Goal: Task Accomplishment & Management: Manage account settings

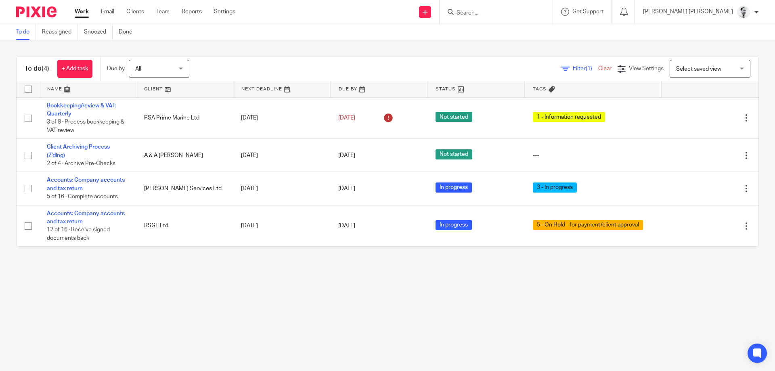
click at [529, 11] on input "Search" at bounding box center [492, 13] width 73 height 7
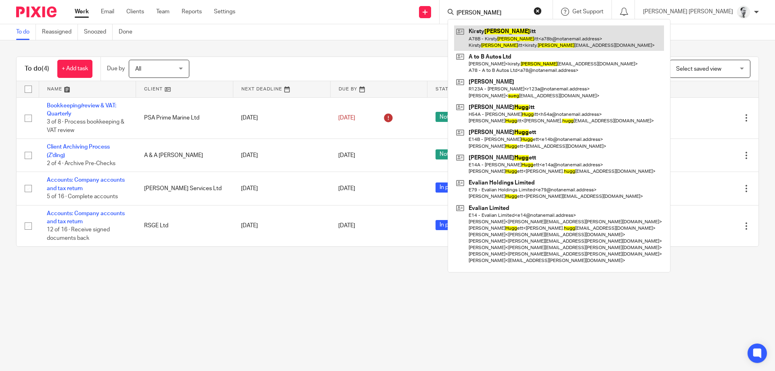
type input "sugg"
click at [531, 38] on link at bounding box center [559, 37] width 210 height 25
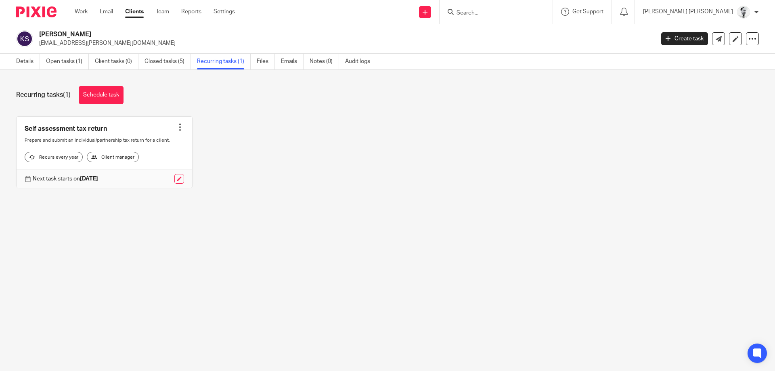
click at [178, 129] on div at bounding box center [180, 127] width 8 height 8
click at [171, 177] on span "Cancel schedule" at bounding box center [150, 179] width 42 height 6
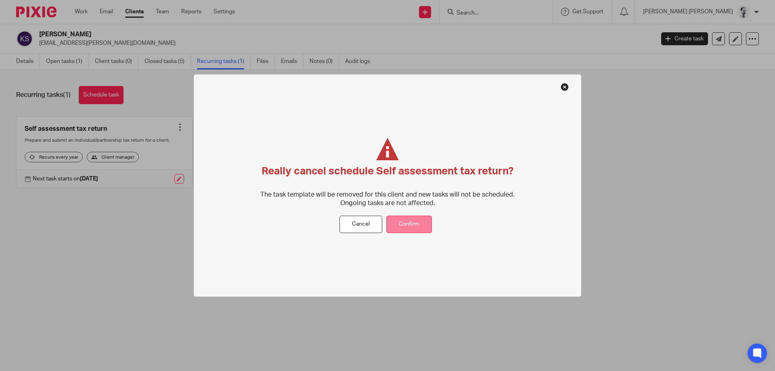
click at [422, 223] on button "Confirm" at bounding box center [410, 224] width 46 height 17
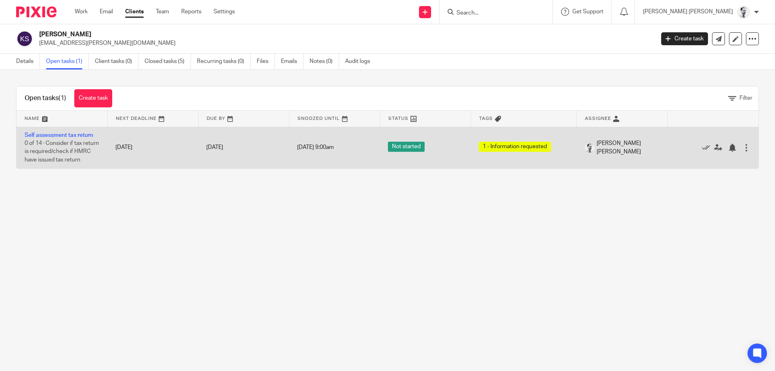
click at [748, 148] on div at bounding box center [747, 148] width 8 height 8
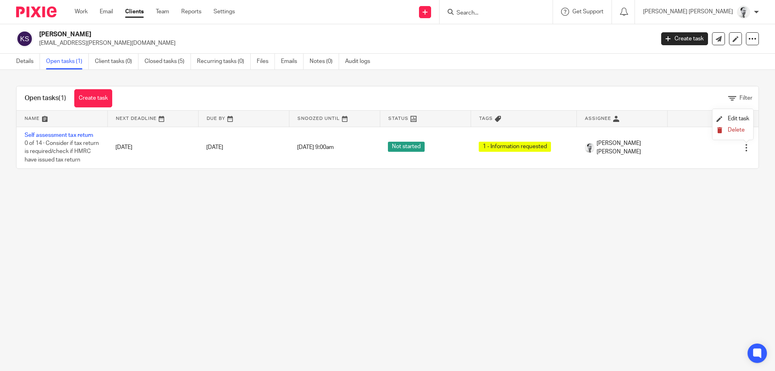
click at [739, 128] on button "Delete" at bounding box center [733, 130] width 33 height 6
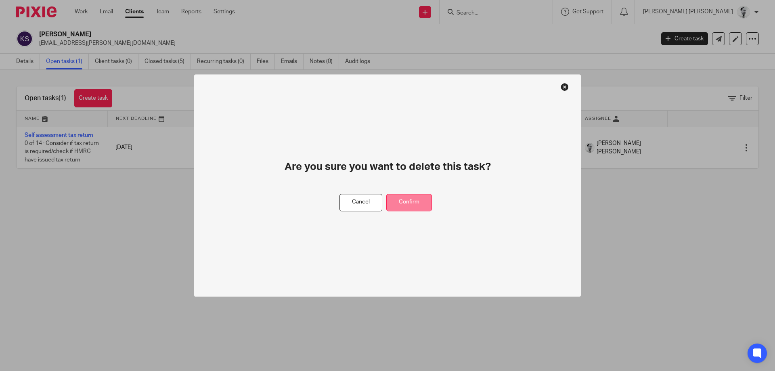
click at [414, 203] on button "Confirm" at bounding box center [410, 202] width 46 height 17
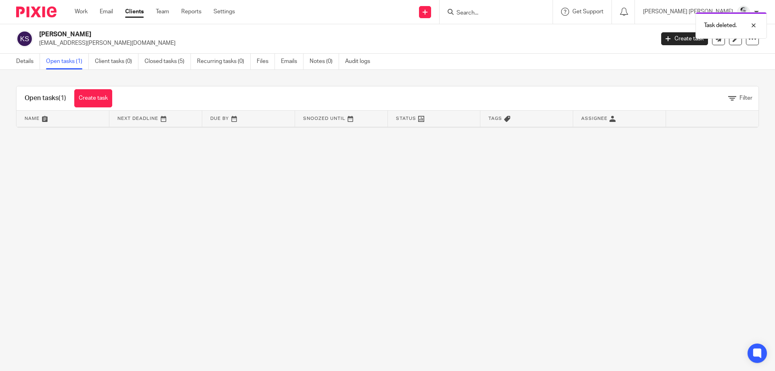
click at [100, 89] on div "Open tasks (1) Create task" at bounding box center [69, 98] width 104 height 24
click at [101, 99] on link "Create task" at bounding box center [93, 98] width 38 height 18
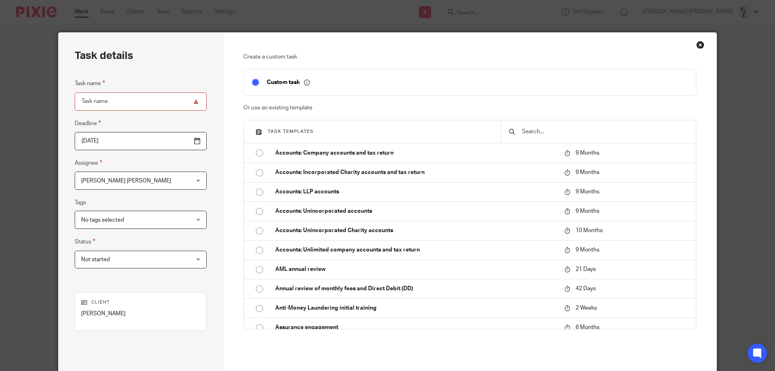
click at [563, 132] on input "text" at bounding box center [604, 131] width 167 height 9
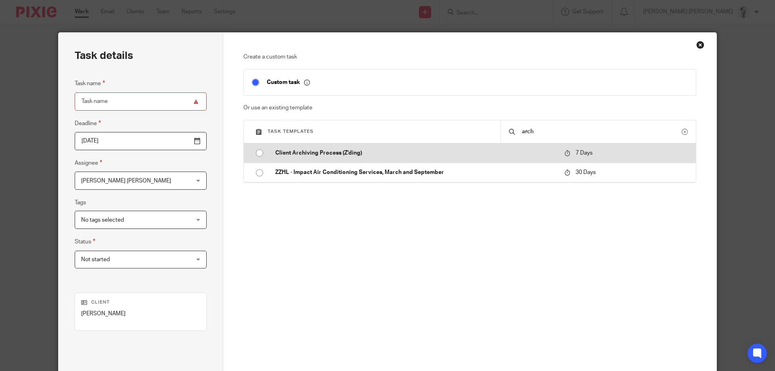
type input "arch"
click at [535, 156] on p "Client Archiving Process (Z'ding)" at bounding box center [415, 153] width 281 height 8
type input "2025-08-21"
type input "Client Archiving Process (Z'ding)"
checkbox input "false"
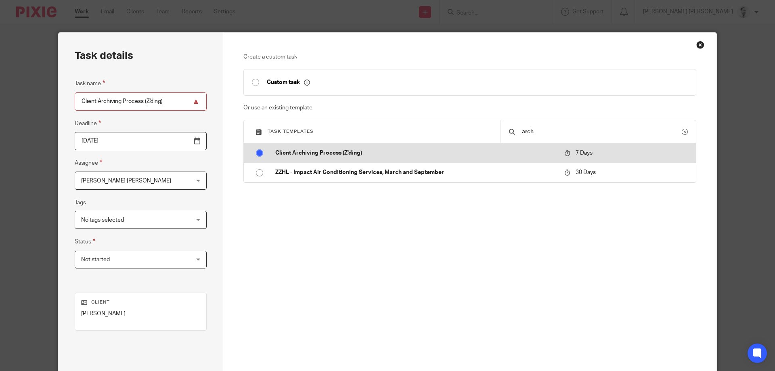
radio input "true"
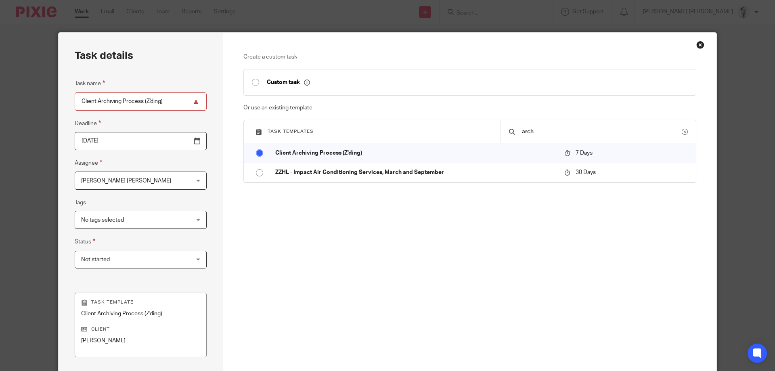
scroll to position [106, 0]
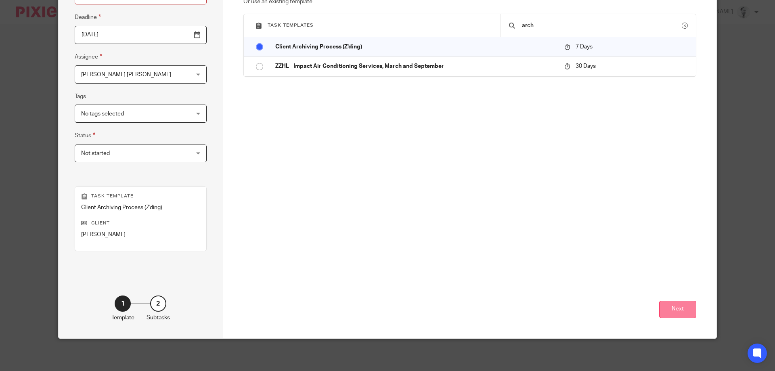
click at [684, 309] on button "Next" at bounding box center [678, 309] width 37 height 17
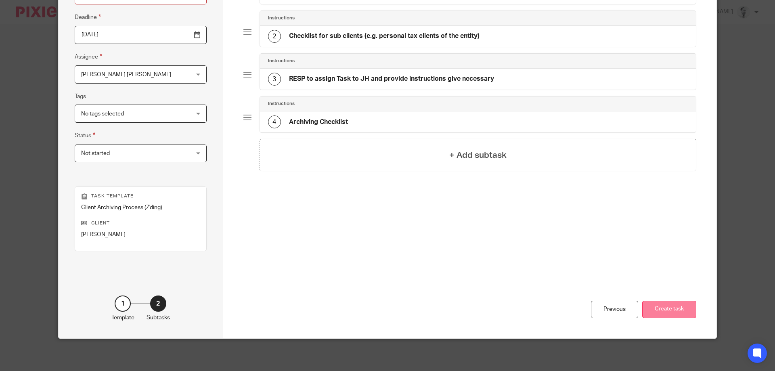
click at [679, 305] on button "Create task" at bounding box center [670, 309] width 54 height 17
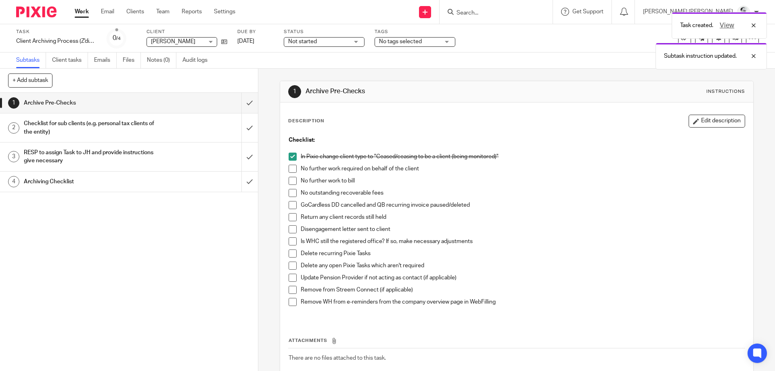
click at [297, 168] on span at bounding box center [293, 169] width 8 height 8
click at [294, 181] on span at bounding box center [293, 181] width 8 height 8
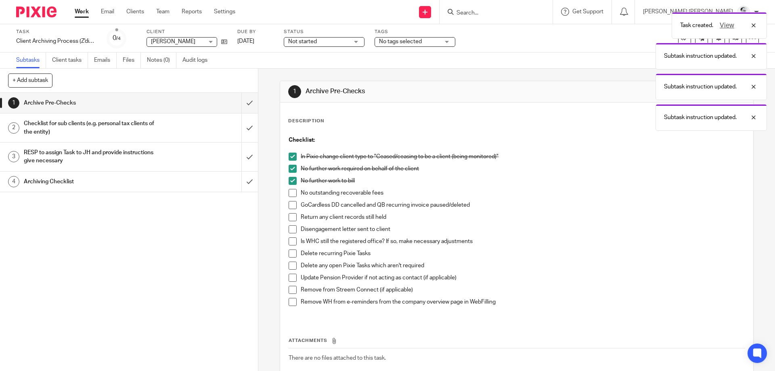
click at [296, 193] on span at bounding box center [293, 193] width 8 height 8
click at [291, 202] on span at bounding box center [293, 205] width 8 height 8
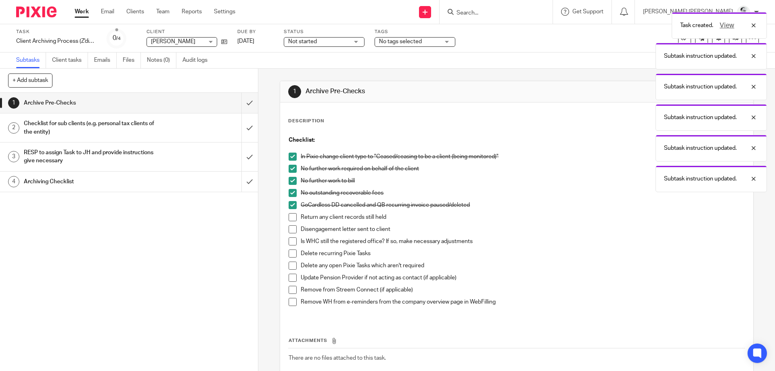
click at [293, 216] on span at bounding box center [293, 217] width 8 height 8
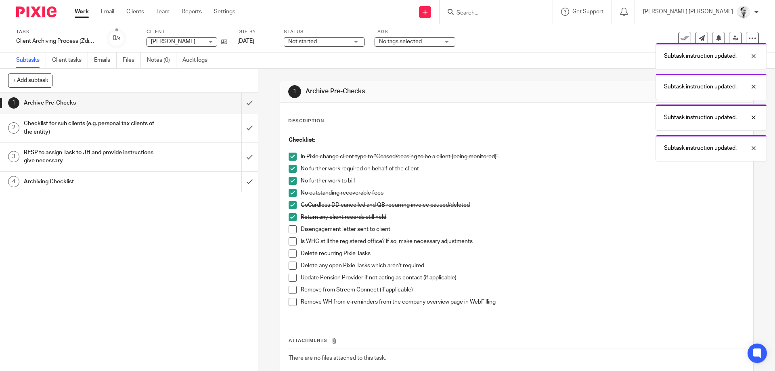
click at [292, 244] on span at bounding box center [293, 241] width 8 height 8
click at [292, 254] on span at bounding box center [293, 254] width 8 height 8
click at [293, 263] on span at bounding box center [293, 266] width 8 height 8
click at [293, 280] on span at bounding box center [293, 278] width 8 height 8
click at [293, 292] on span at bounding box center [293, 290] width 8 height 8
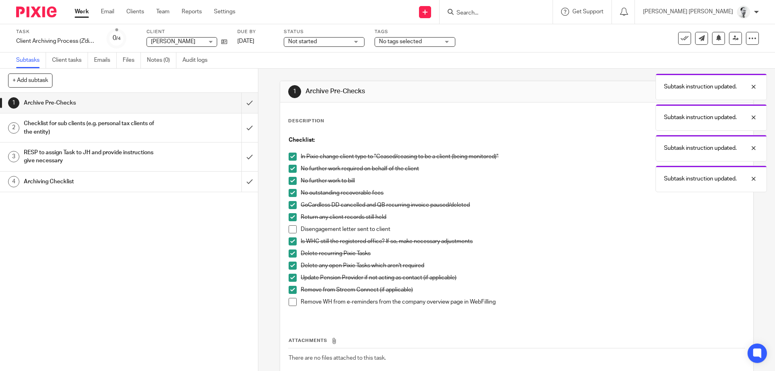
click at [294, 300] on span at bounding box center [293, 302] width 8 height 8
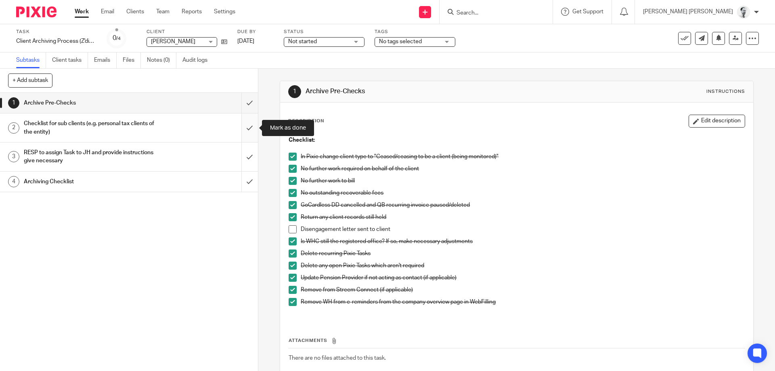
click at [253, 132] on input "submit" at bounding box center [129, 127] width 258 height 29
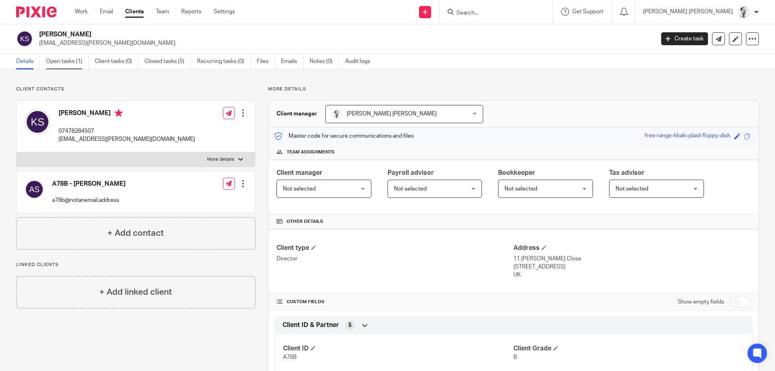
click at [55, 65] on link "Open tasks (1)" at bounding box center [67, 62] width 43 height 16
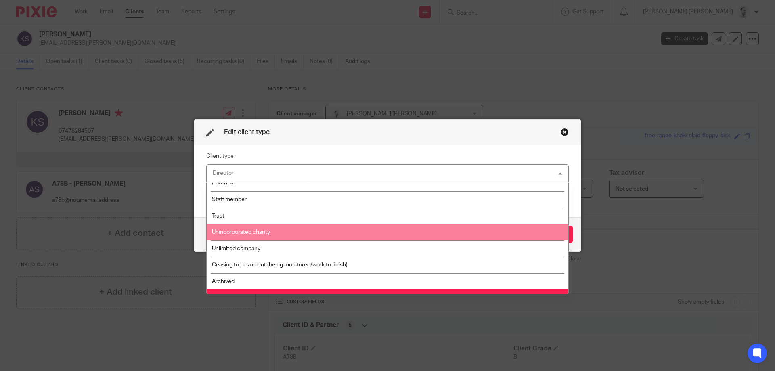
scroll to position [116, 0]
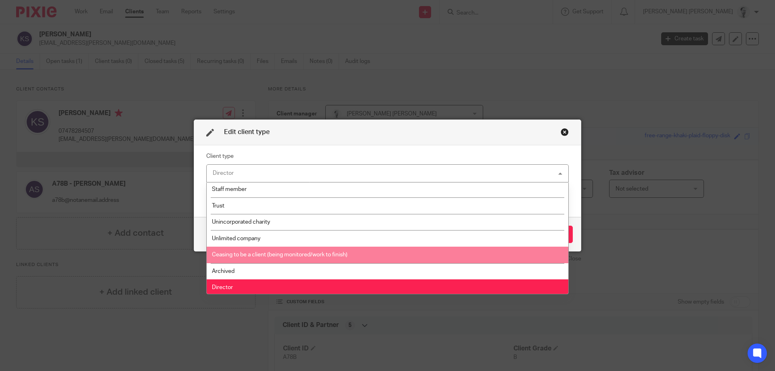
click at [299, 254] on span "Ceasing to be a client (being monitored/work to finish)" at bounding box center [280, 255] width 136 height 6
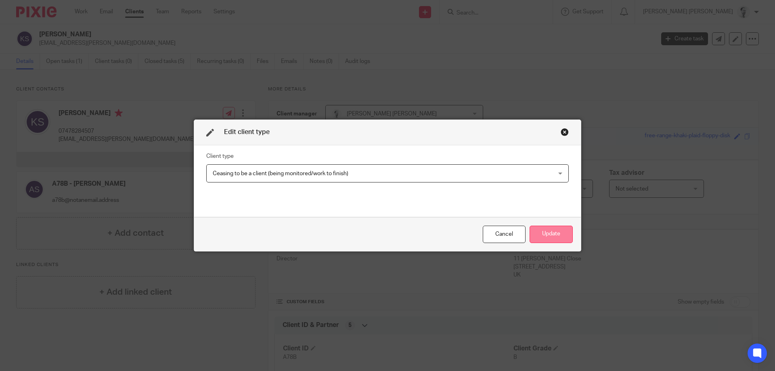
click at [548, 233] on button "Update" at bounding box center [551, 234] width 43 height 17
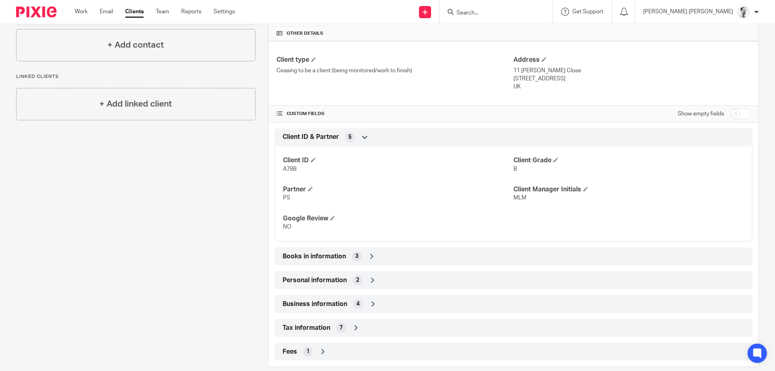
scroll to position [201, 0]
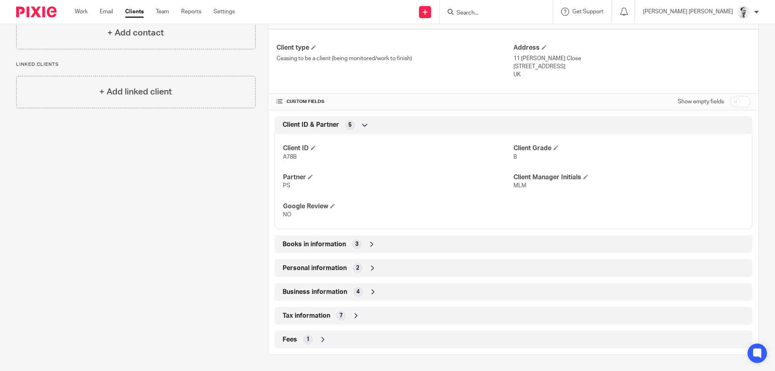
click at [316, 314] on span "Tax information" at bounding box center [307, 316] width 48 height 8
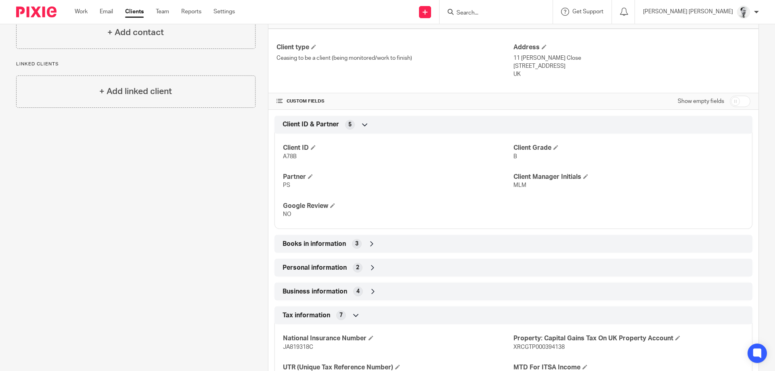
scroll to position [325, 0]
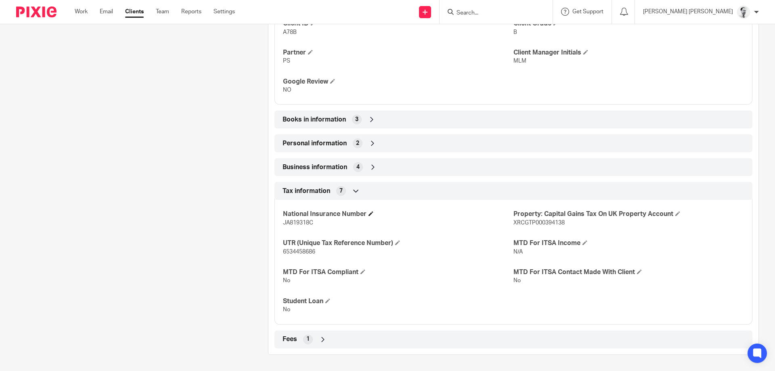
click at [299, 217] on h4 "National Insurance Number" at bounding box center [398, 214] width 231 height 8
click at [299, 222] on span "JA819318C" at bounding box center [298, 223] width 30 height 6
copy span "JA819318C"
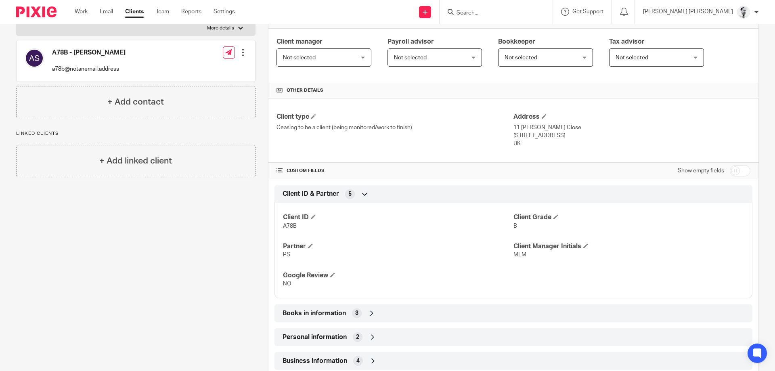
drag, startPoint x: 514, startPoint y: 127, endPoint x: 532, endPoint y: 145, distance: 25.4
click at [532, 145] on div "Address 11 Marlin Close Gosport, Hampshire, PO13 9UZ UK" at bounding box center [632, 131] width 237 height 36
copy div "11 Marlin Close Gosport, Hampshire, PO13 9UZ UK"
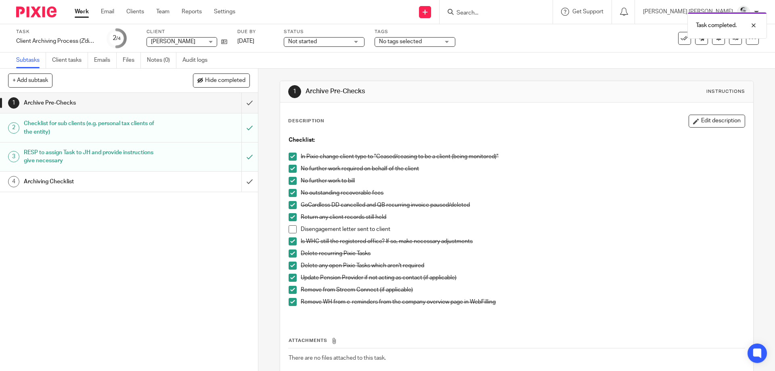
click at [292, 230] on span at bounding box center [293, 229] width 8 height 8
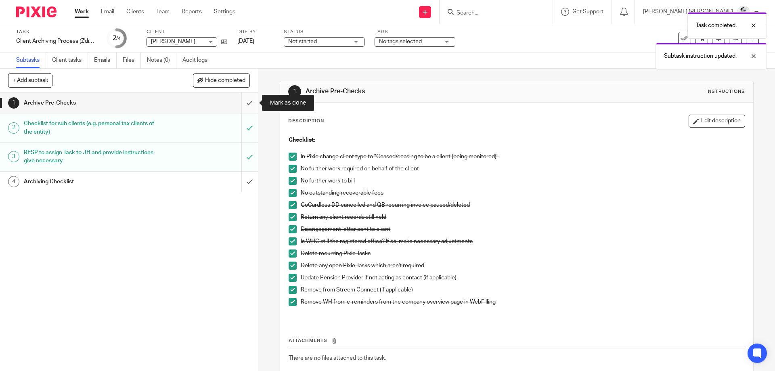
click at [246, 104] on input "submit" at bounding box center [129, 103] width 258 height 20
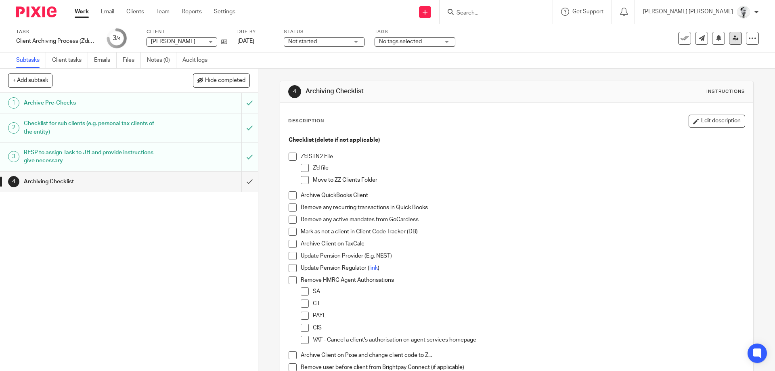
click at [736, 40] on icon at bounding box center [736, 38] width 6 height 6
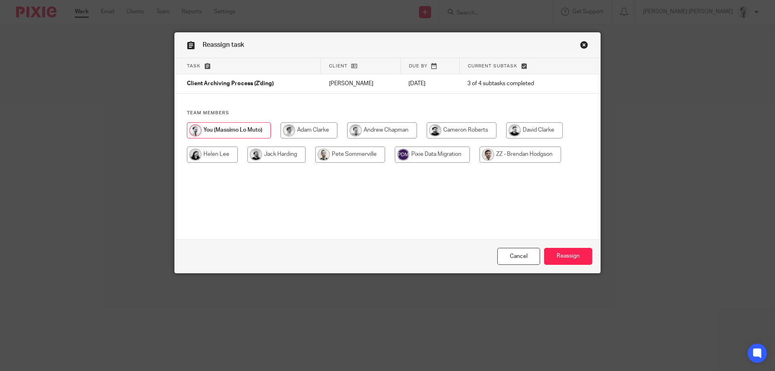
click at [296, 149] on input "radio" at bounding box center [277, 155] width 58 height 16
radio input "true"
click at [577, 252] on input "Reassign" at bounding box center [568, 256] width 48 height 17
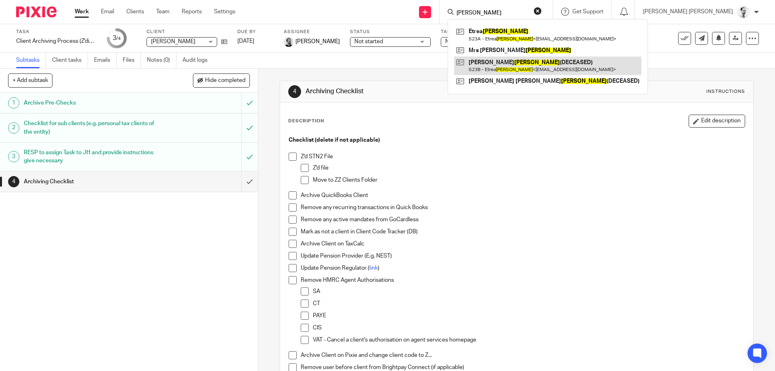
type input "steward"
click at [580, 60] on link at bounding box center [547, 66] width 187 height 19
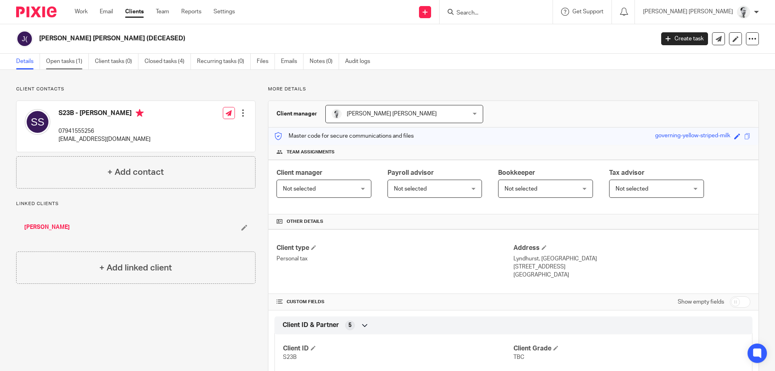
click at [71, 55] on link "Open tasks (1)" at bounding box center [67, 62] width 43 height 16
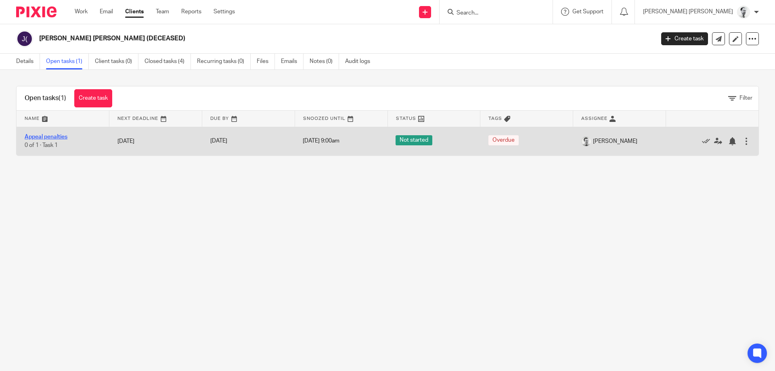
click at [45, 137] on link "Appeal penalties" at bounding box center [46, 137] width 43 height 6
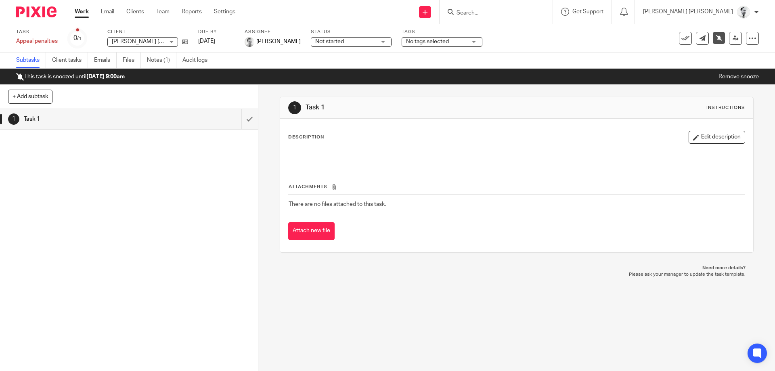
click at [77, 13] on link "Work" at bounding box center [82, 12] width 14 height 8
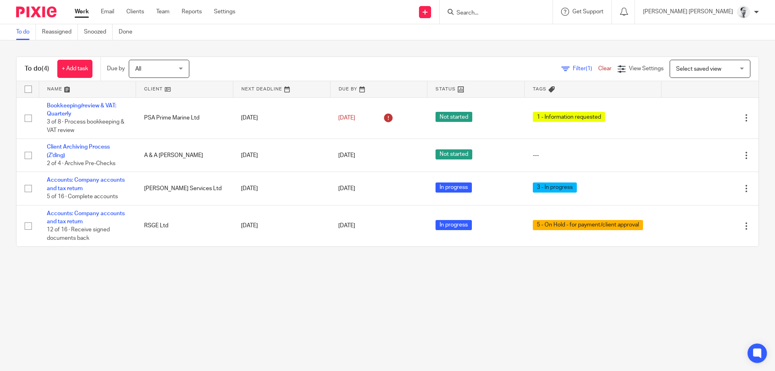
click at [529, 10] on input "Search" at bounding box center [492, 13] width 73 height 7
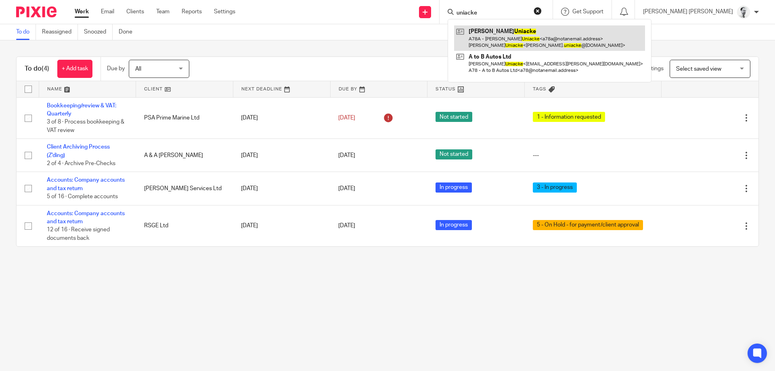
type input "uniacke"
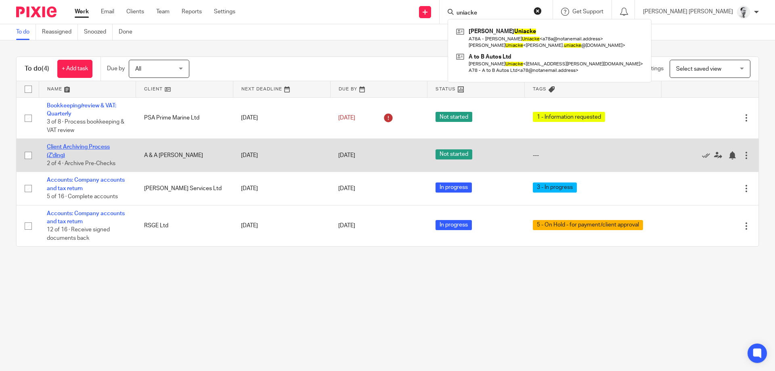
click at [92, 145] on link "Client Archiving Process (Z'ding)" at bounding box center [78, 151] width 63 height 14
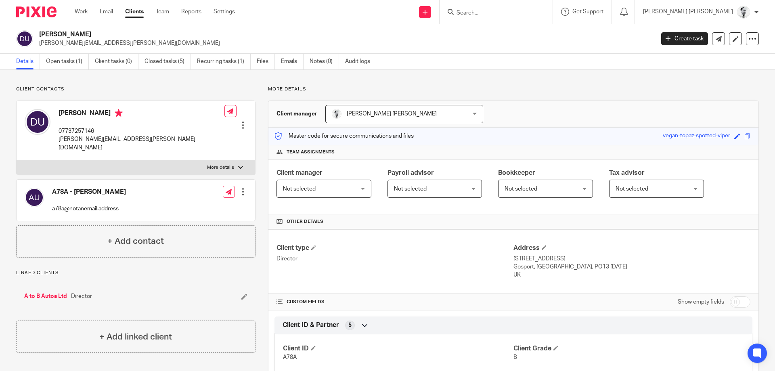
click at [80, 74] on div "Client contacts A78A - Dean Uniacke a78a@notanemail.address Edit contact Create…" at bounding box center [387, 321] width 775 height 502
click at [75, 67] on link "Open tasks (1)" at bounding box center [67, 62] width 43 height 16
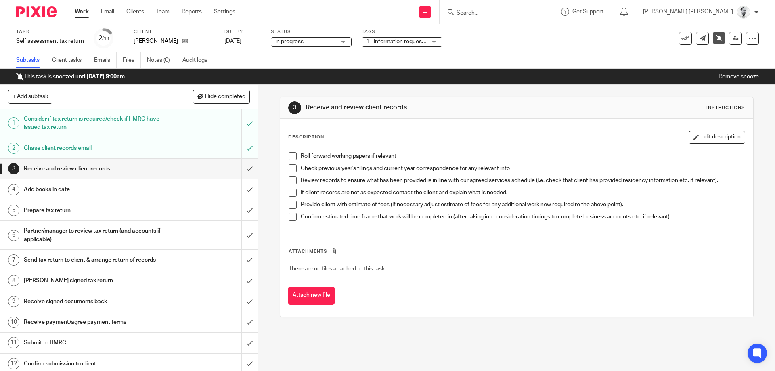
click at [383, 40] on span "1 - Information requested" at bounding box center [398, 42] width 64 height 6
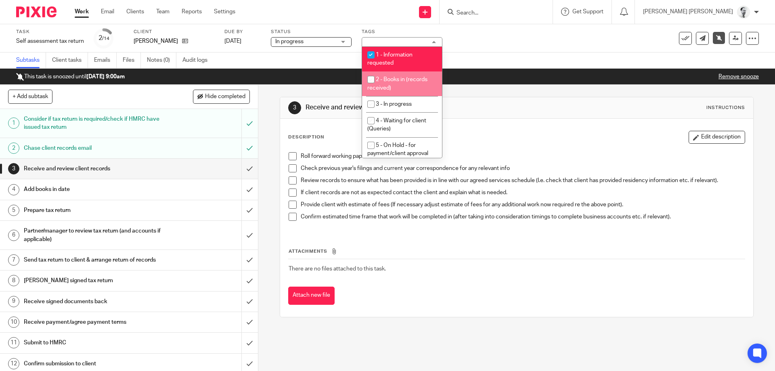
click at [397, 55] on span "1 - Information requested" at bounding box center [390, 59] width 45 height 14
checkbox input "false"
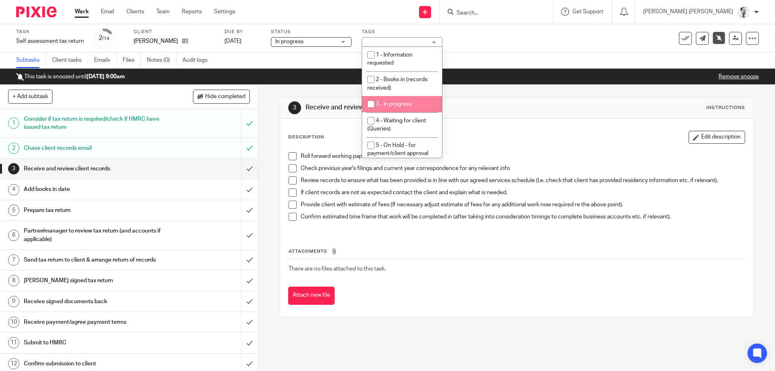
click at [400, 108] on li "3 - In progress" at bounding box center [402, 104] width 80 height 17
checkbox input "true"
click at [246, 165] on input "submit" at bounding box center [129, 169] width 258 height 20
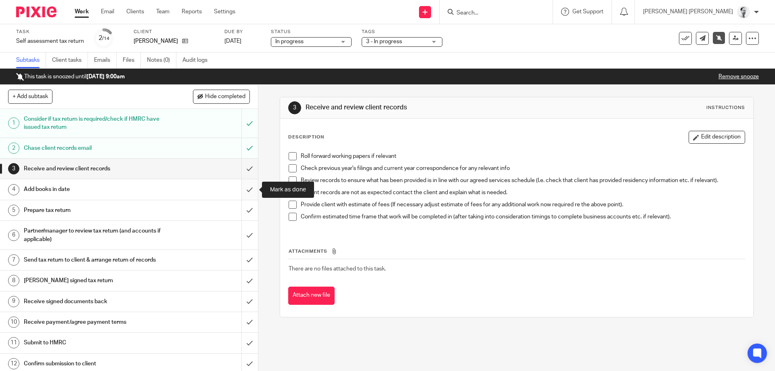
click at [246, 188] on input "submit" at bounding box center [129, 189] width 258 height 20
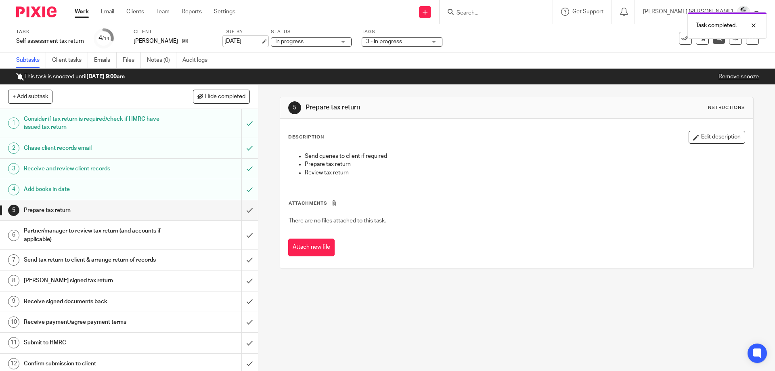
click at [239, 41] on link "[DATE]" at bounding box center [243, 41] width 36 height 8
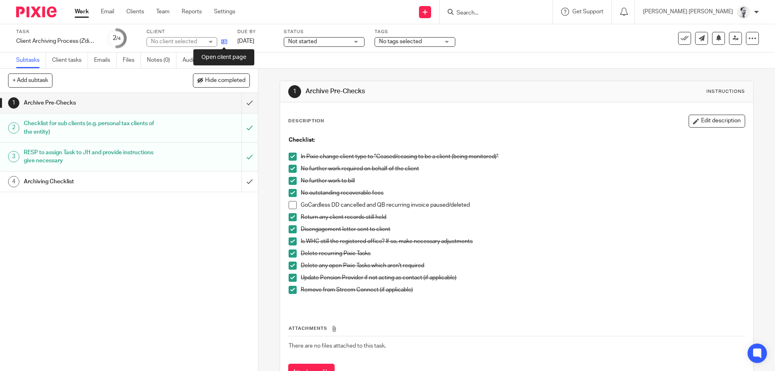
click at [224, 40] on icon at bounding box center [224, 42] width 6 height 6
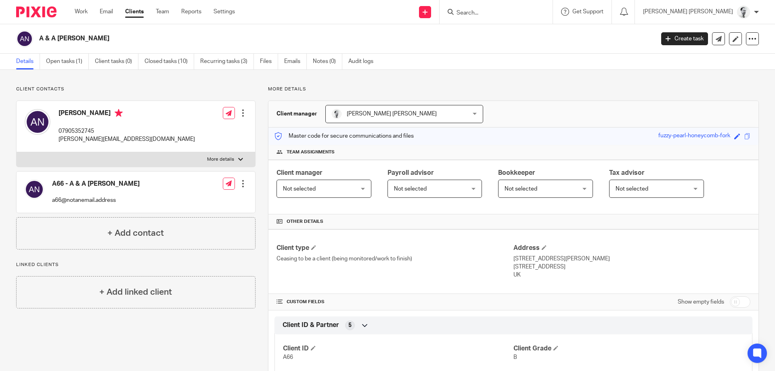
click at [529, 10] on input "Search" at bounding box center [492, 13] width 73 height 7
